Goal: Check status: Check status

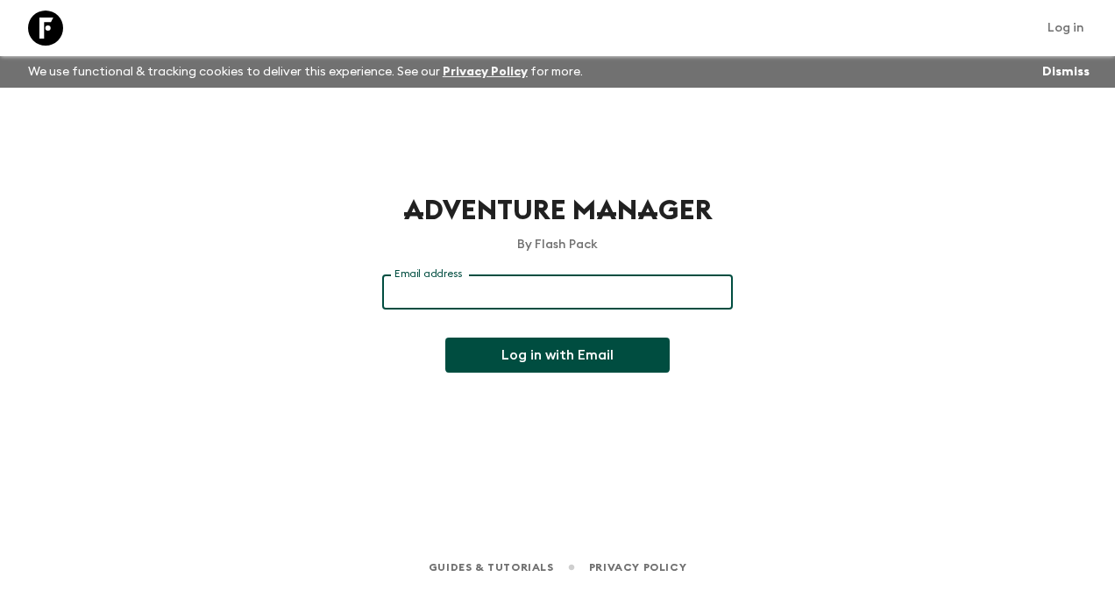
click at [664, 283] on input "Email address" at bounding box center [557, 291] width 351 height 35
type input "[EMAIL_ADDRESS][DOMAIN_NAME]"
click at [563, 358] on button "Log in with Email" at bounding box center [557, 354] width 224 height 35
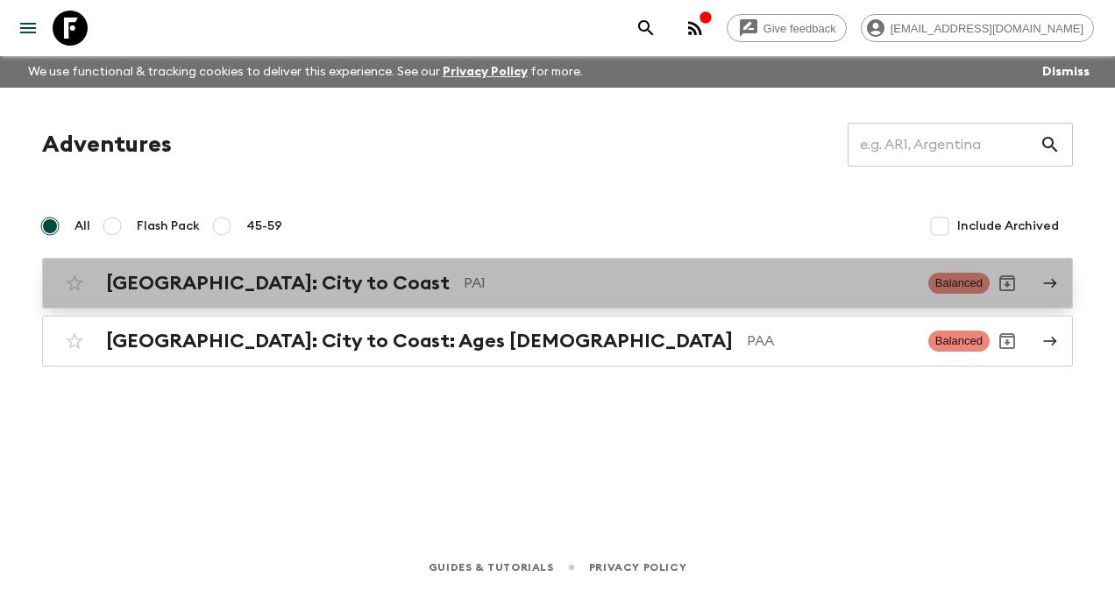
click at [247, 279] on h2 "[GEOGRAPHIC_DATA]: City to Coast" at bounding box center [278, 283] width 344 height 23
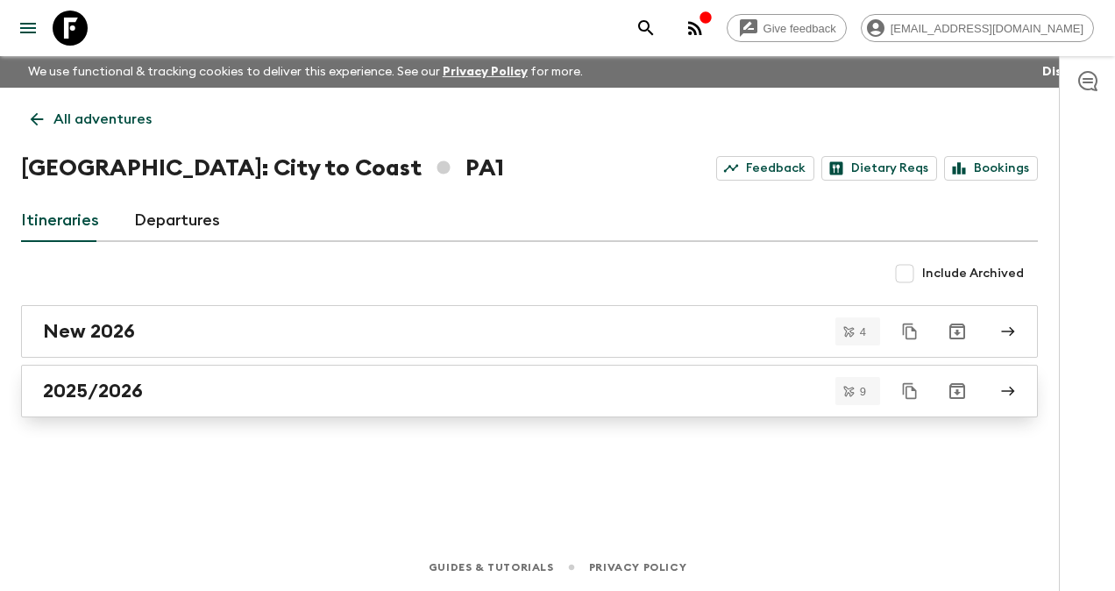
click at [119, 391] on h2 "2025/2026" at bounding box center [93, 390] width 100 height 23
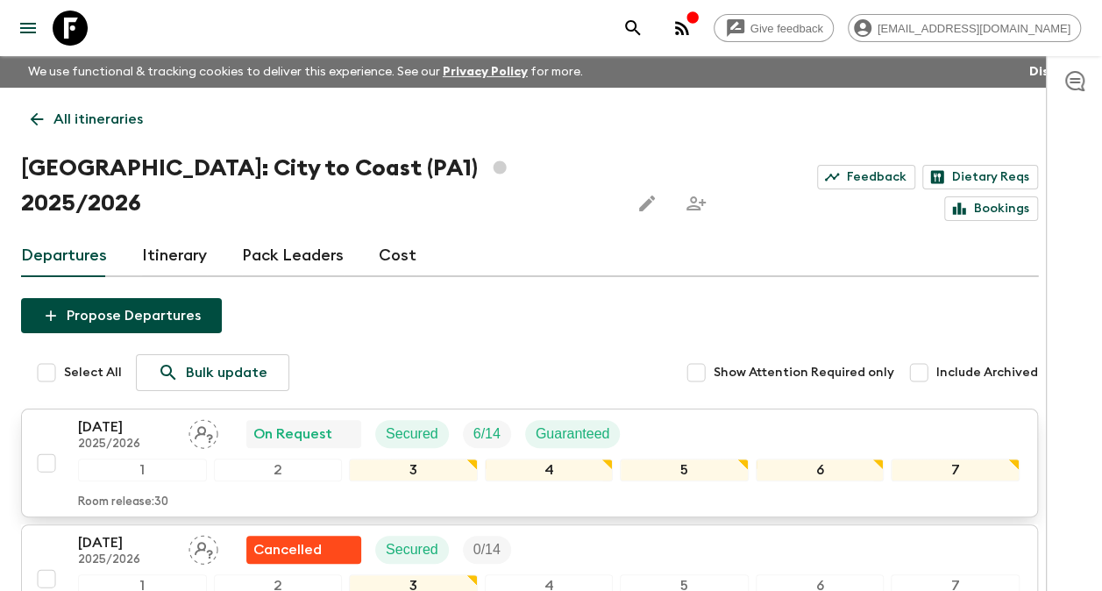
click at [92, 416] on p "[DATE]" at bounding box center [126, 426] width 96 height 21
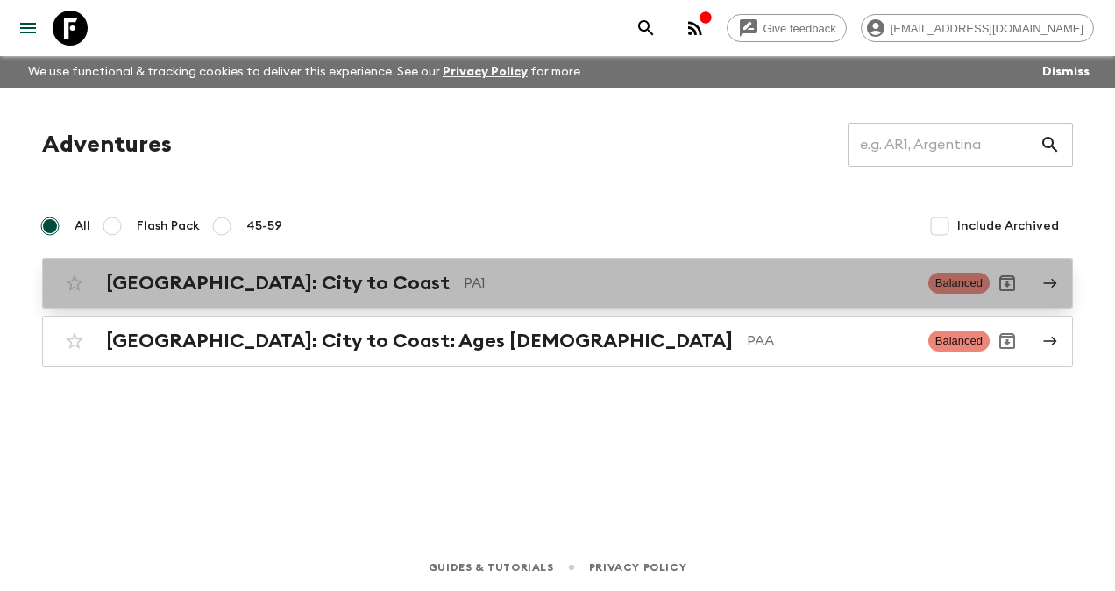
click at [257, 280] on h2 "[GEOGRAPHIC_DATA]: City to Coast" at bounding box center [278, 283] width 344 height 23
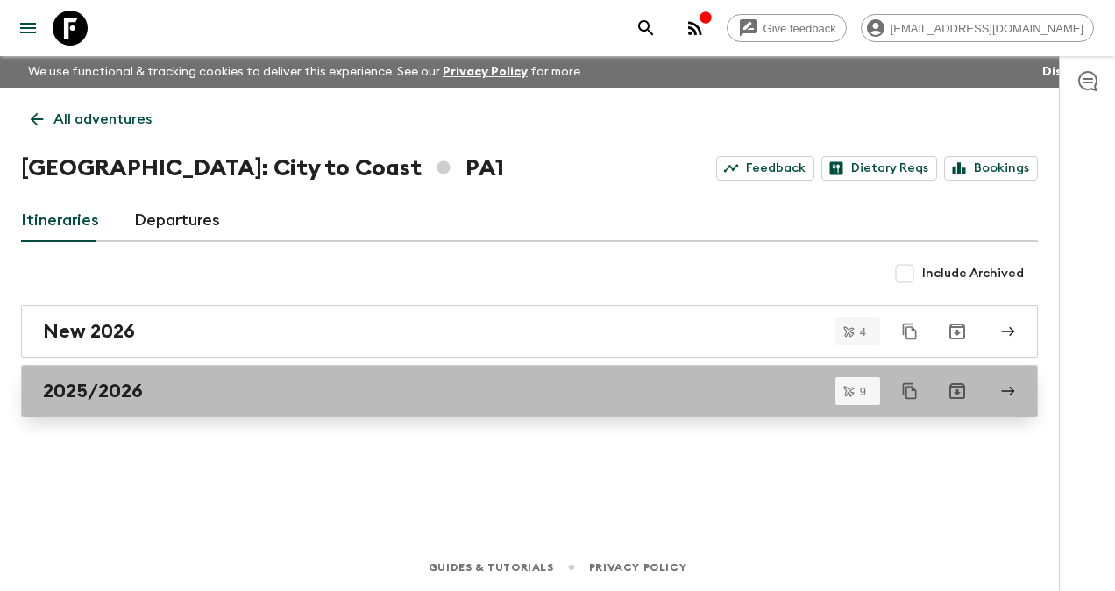
click at [115, 389] on h2 "2025/2026" at bounding box center [93, 390] width 100 height 23
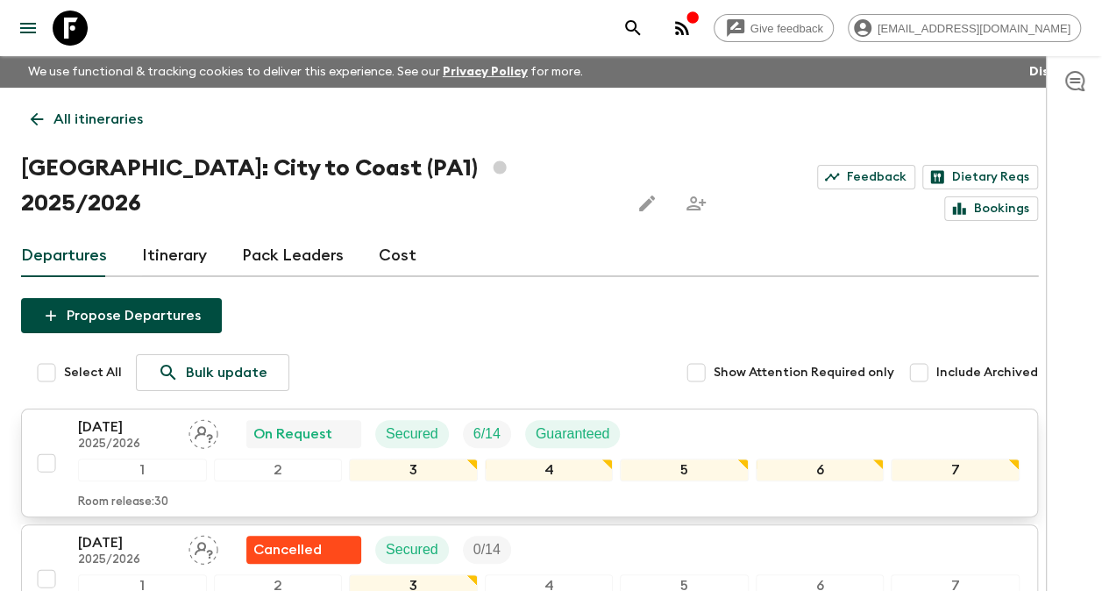
click at [114, 416] on p "[DATE]" at bounding box center [126, 426] width 96 height 21
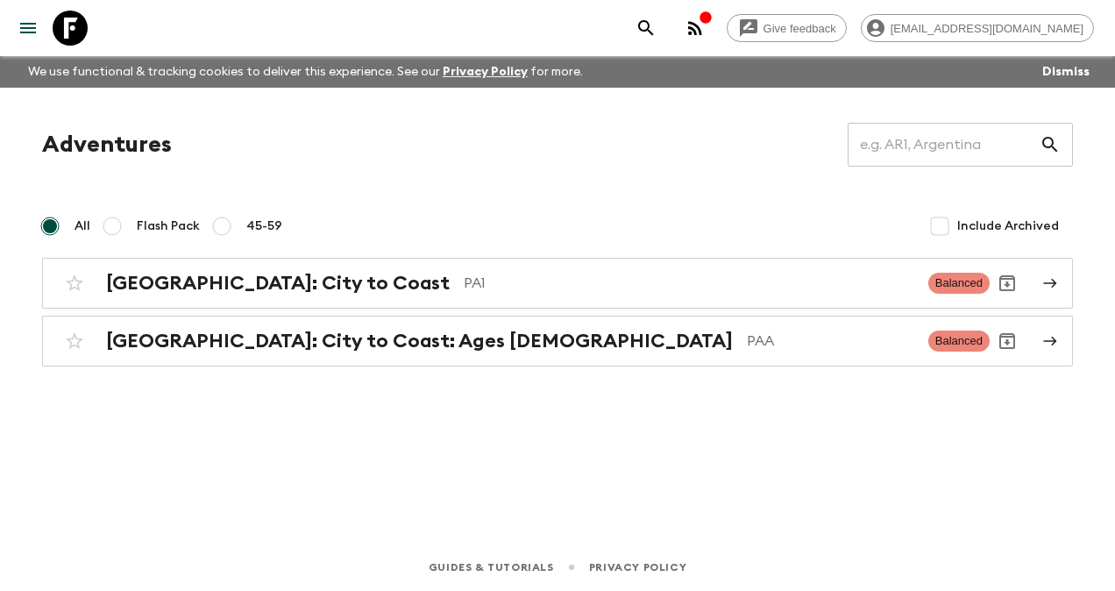
click at [1081, 109] on div "Adventures ​ All Flash Pack 45-59 Include Archived [GEOGRAPHIC_DATA]: City to C…" at bounding box center [557, 291] width 1115 height 407
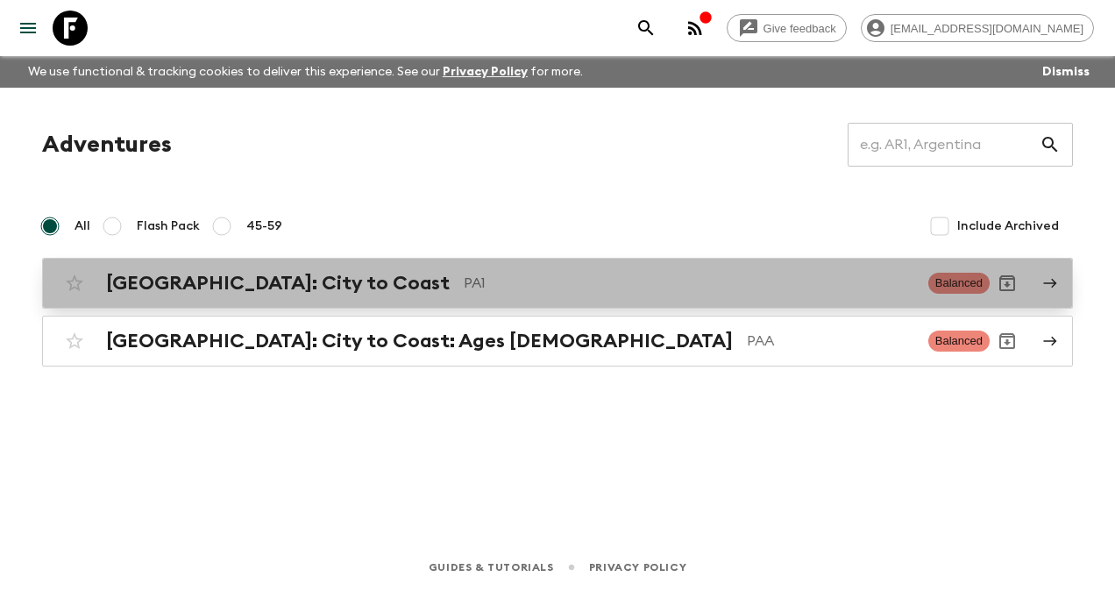
click at [289, 278] on h2 "[GEOGRAPHIC_DATA]: City to Coast" at bounding box center [278, 283] width 344 height 23
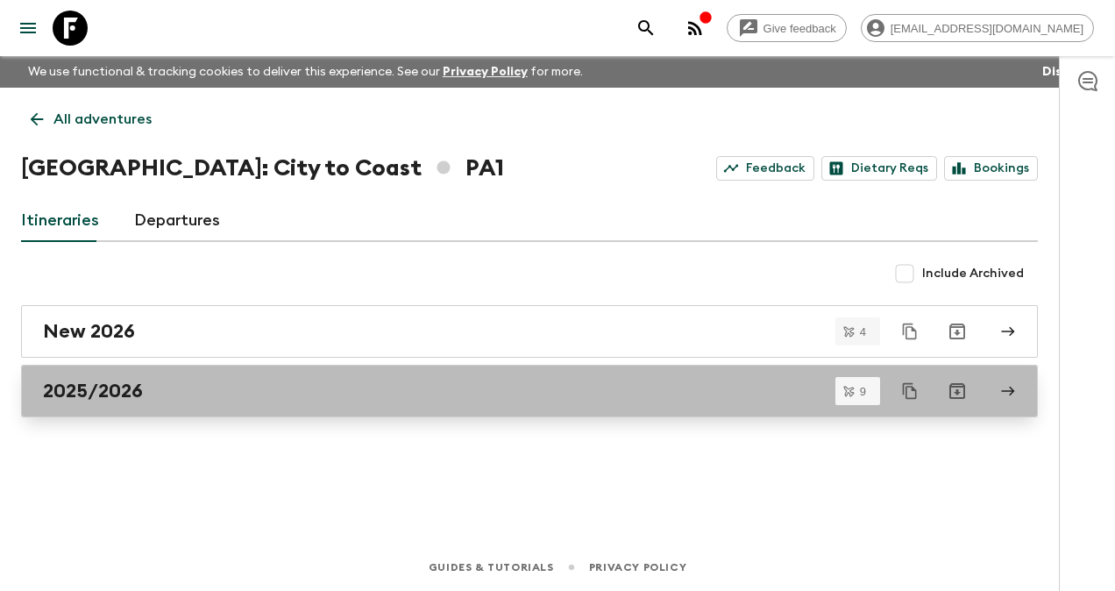
click at [144, 384] on div "2025/2026" at bounding box center [512, 390] width 939 height 23
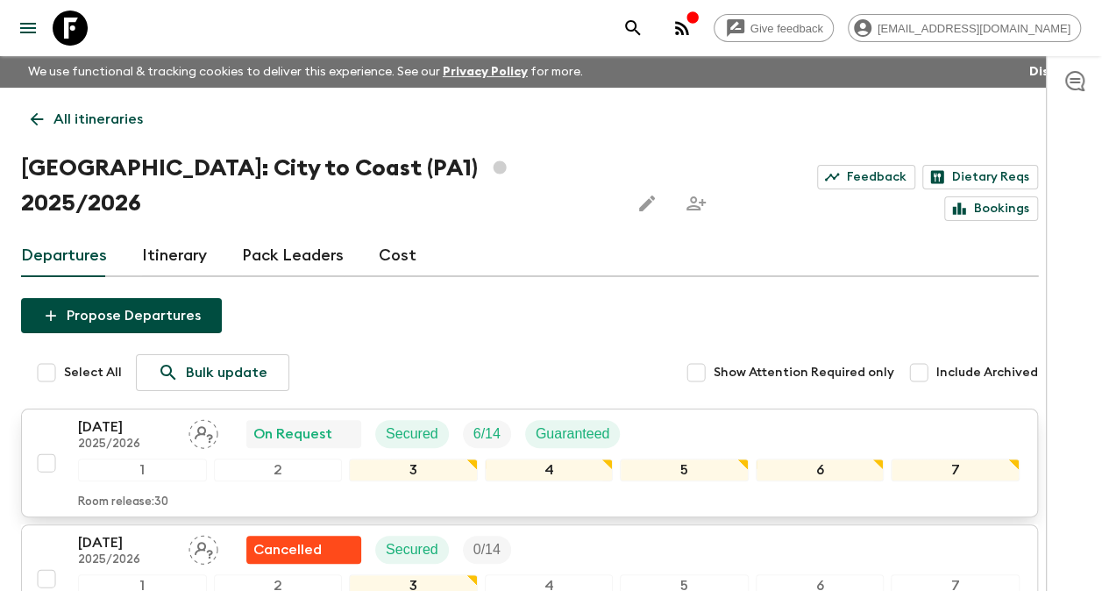
click at [129, 416] on p "[DATE]" at bounding box center [126, 426] width 96 height 21
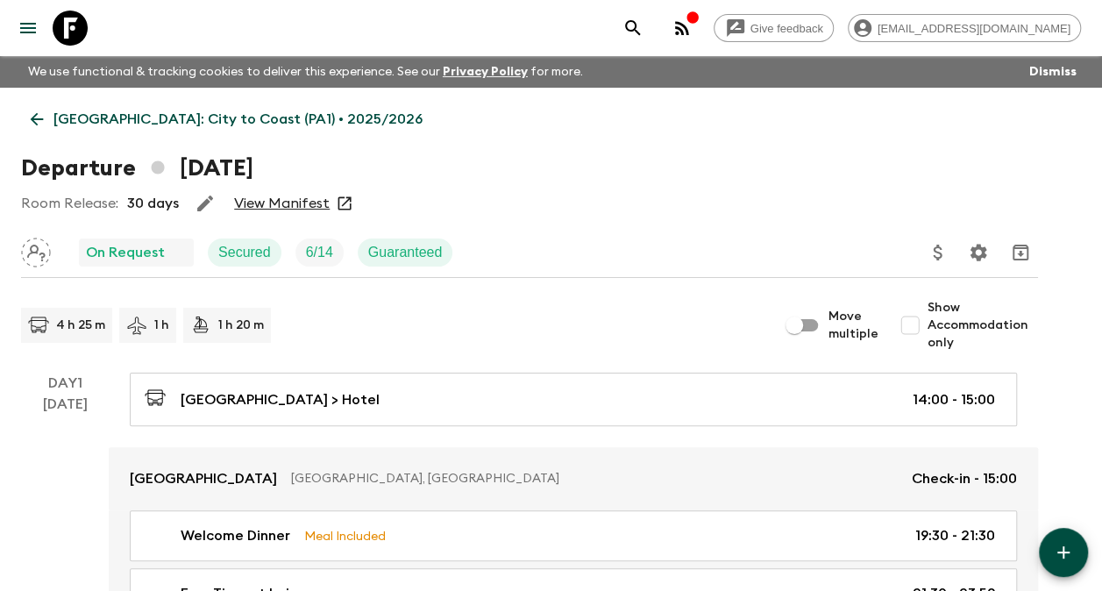
click at [280, 200] on link "View Manifest" at bounding box center [282, 204] width 96 height 18
click at [299, 199] on link "View Manifest" at bounding box center [282, 204] width 96 height 18
